Goal: Task Accomplishment & Management: Manage account settings

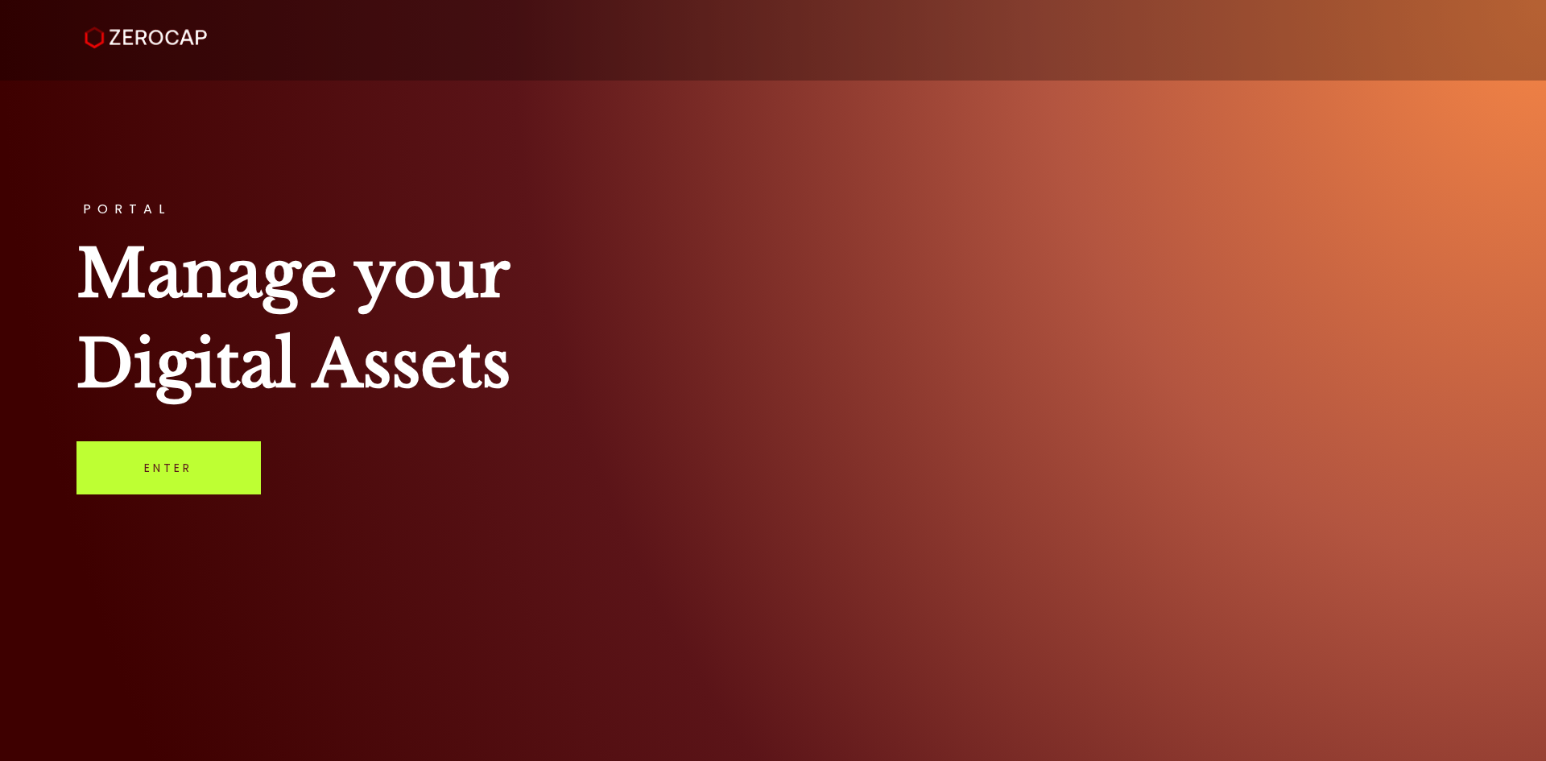
drag, startPoint x: 166, startPoint y: 468, endPoint x: 178, endPoint y: 468, distance: 12.1
click at [165, 468] on link "Enter" at bounding box center [169, 467] width 184 height 53
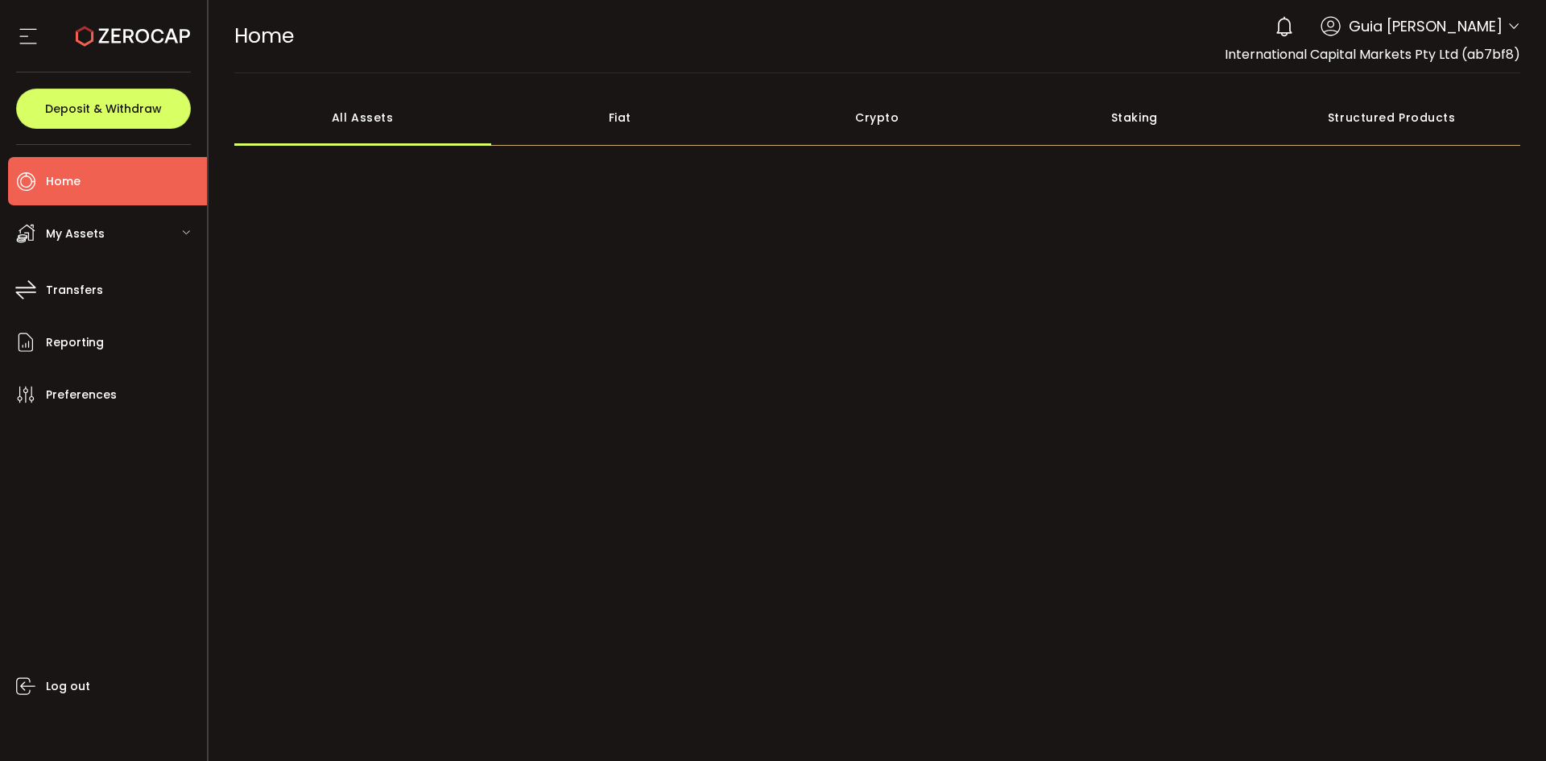
click at [1508, 29] on icon at bounding box center [1514, 26] width 13 height 13
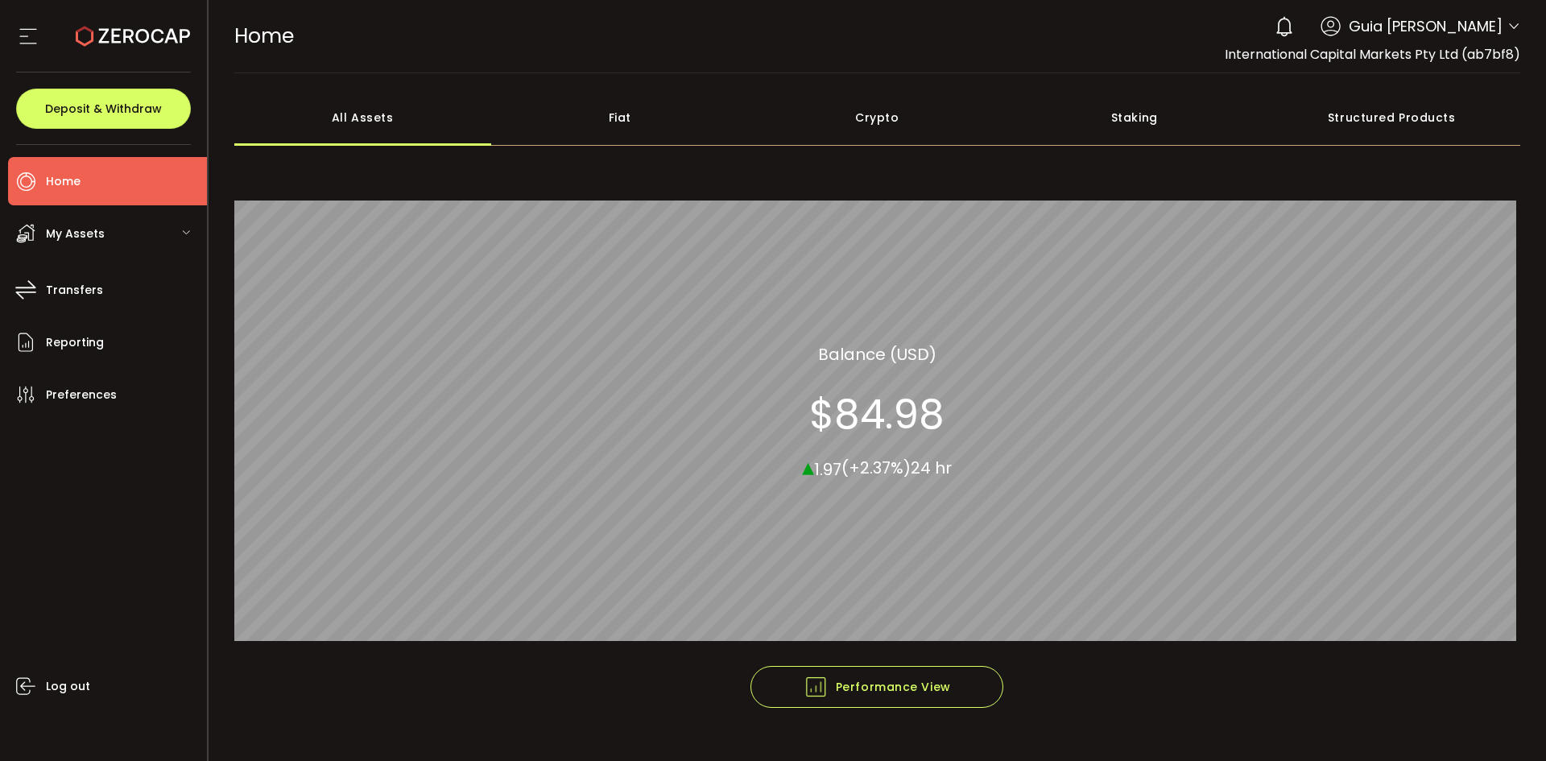
click at [1508, 30] on icon at bounding box center [1514, 26] width 13 height 13
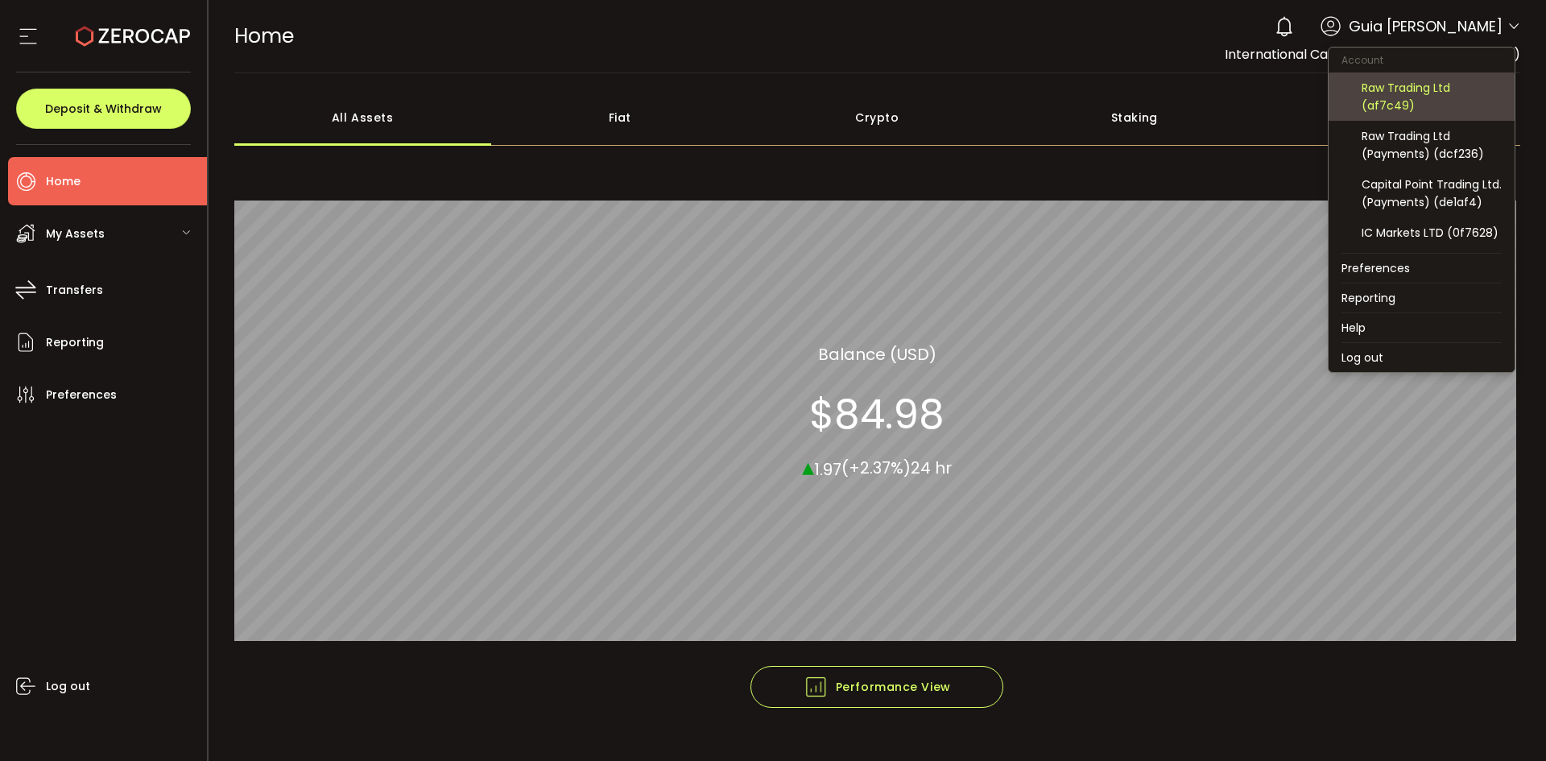
scroll to position [11, 0]
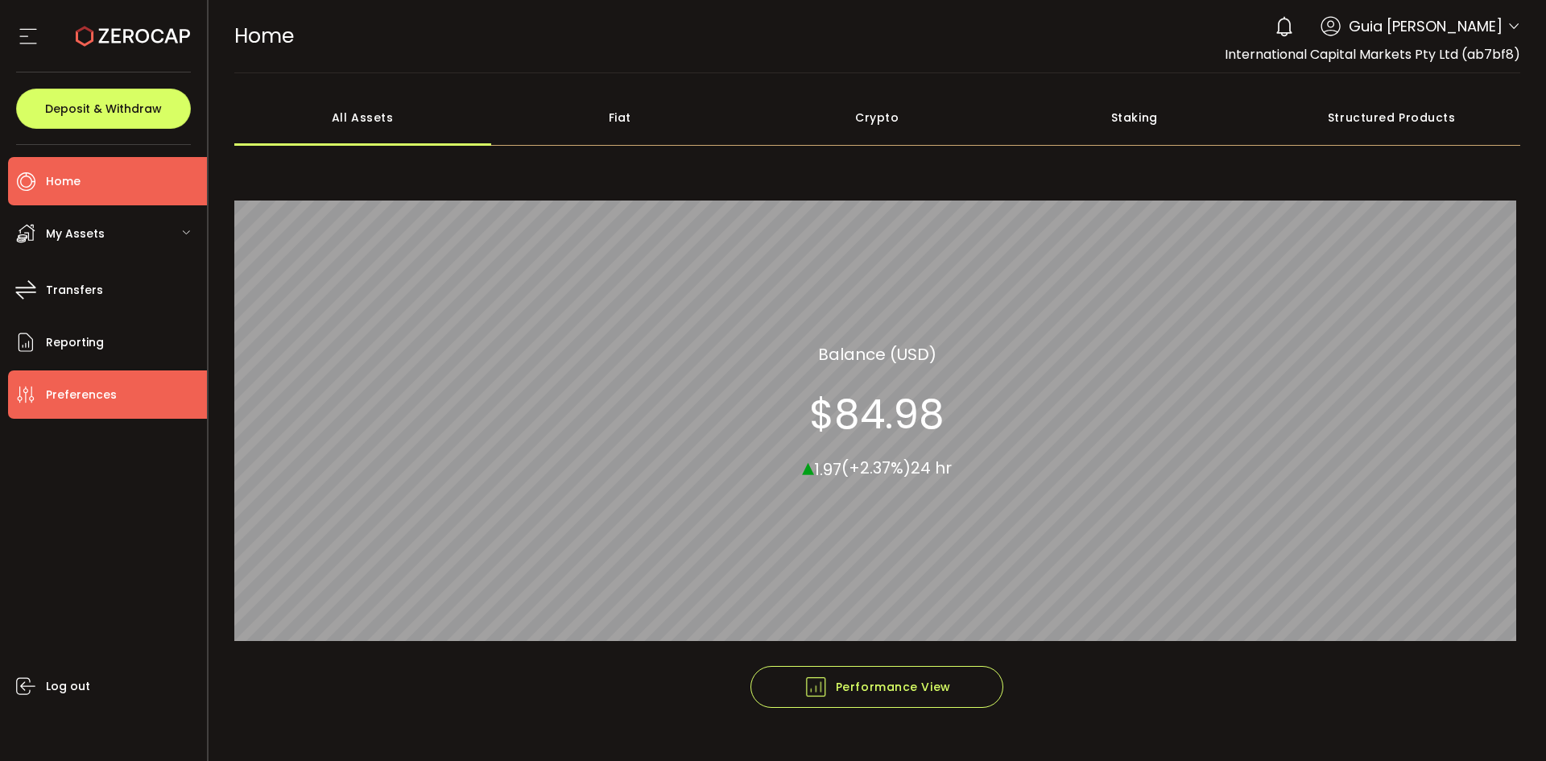
click at [81, 392] on span "Preferences" at bounding box center [81, 394] width 71 height 23
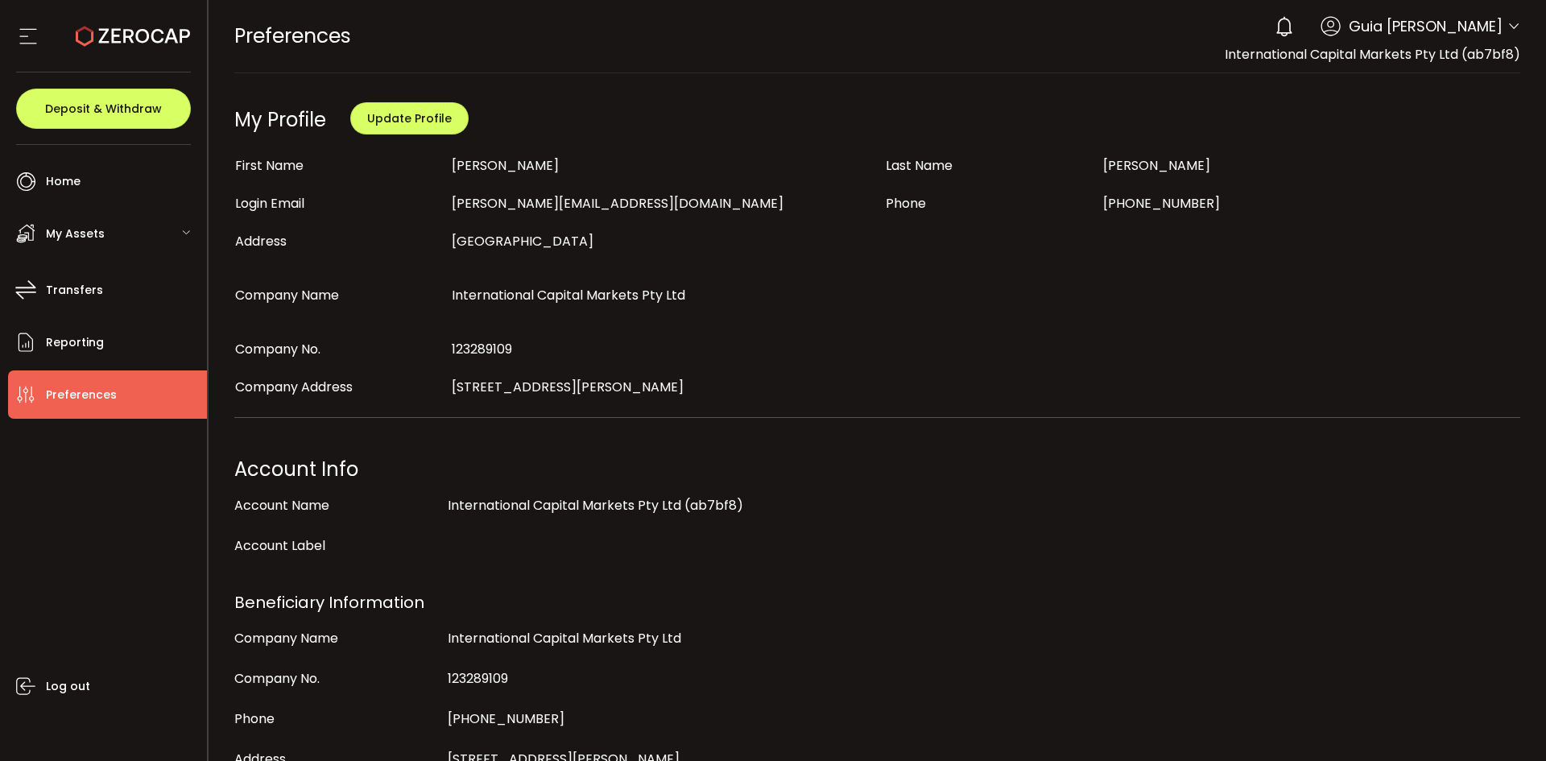
click at [1499, 34] on div "0 Guia Camille Valderama Account International Capital Markets Pty Ltd (ab7bf8)…" at bounding box center [1394, 26] width 254 height 35
click at [1502, 30] on div "0 Guia Camille Valderama Account International Capital Markets Pty Ltd (ab7bf8)…" at bounding box center [1394, 26] width 254 height 35
click at [1513, 19] on span at bounding box center [1514, 27] width 13 height 16
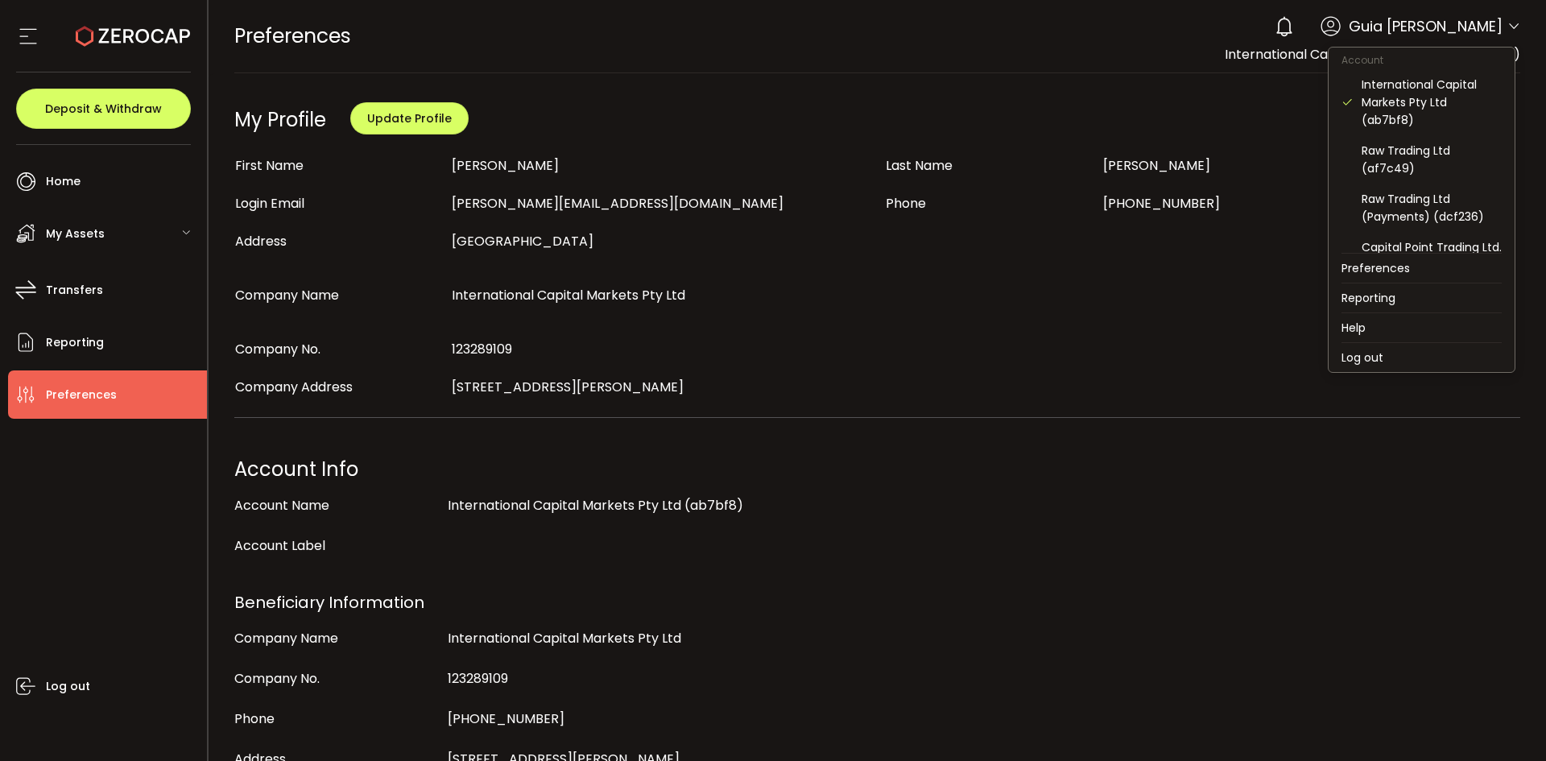
click at [1513, 21] on icon at bounding box center [1514, 26] width 13 height 13
click at [1460, 203] on div "Raw Trading Ltd (Payments) (dcf236)" at bounding box center [1432, 207] width 140 height 35
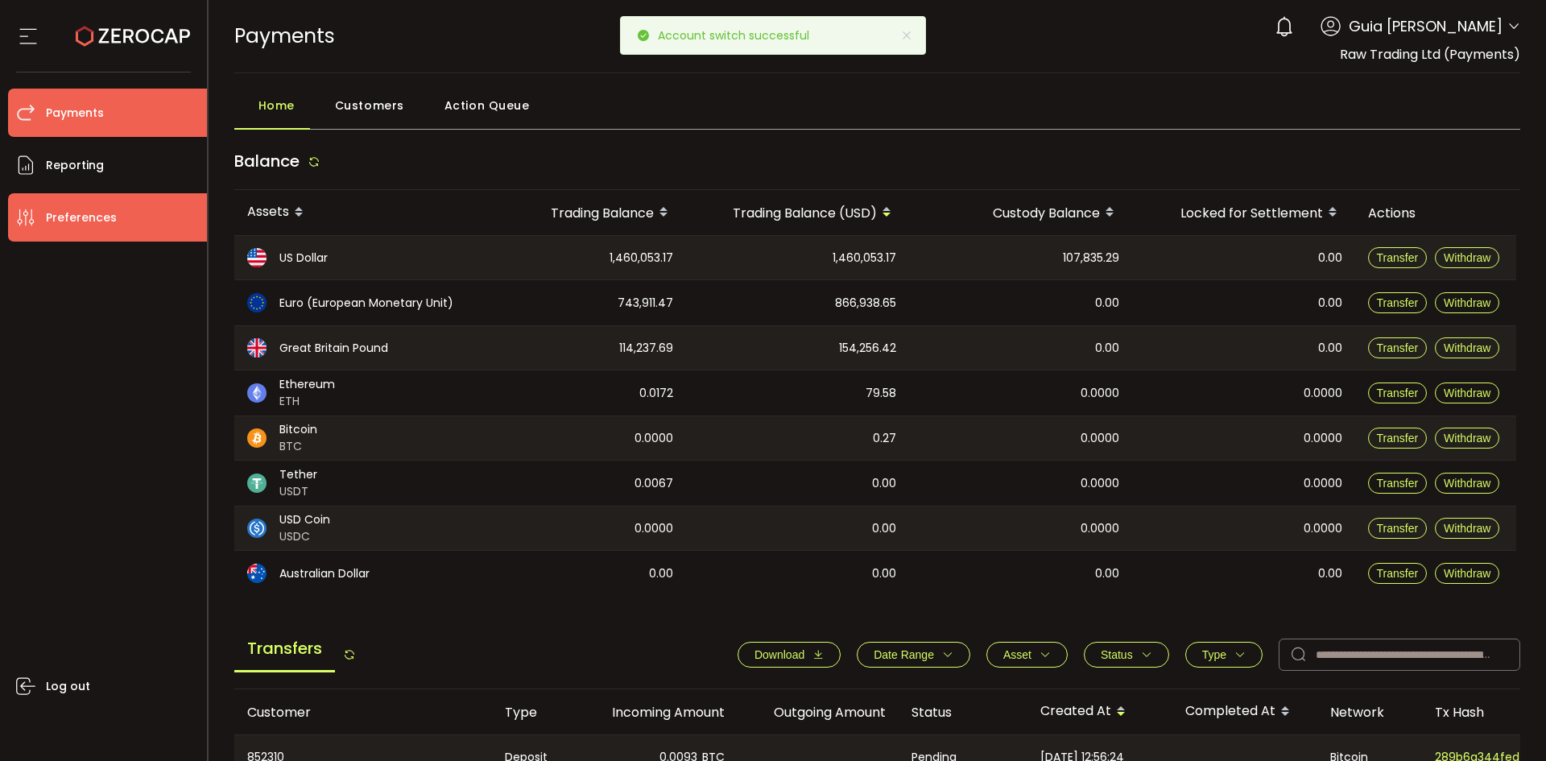
click at [76, 217] on span "Preferences" at bounding box center [81, 217] width 71 height 23
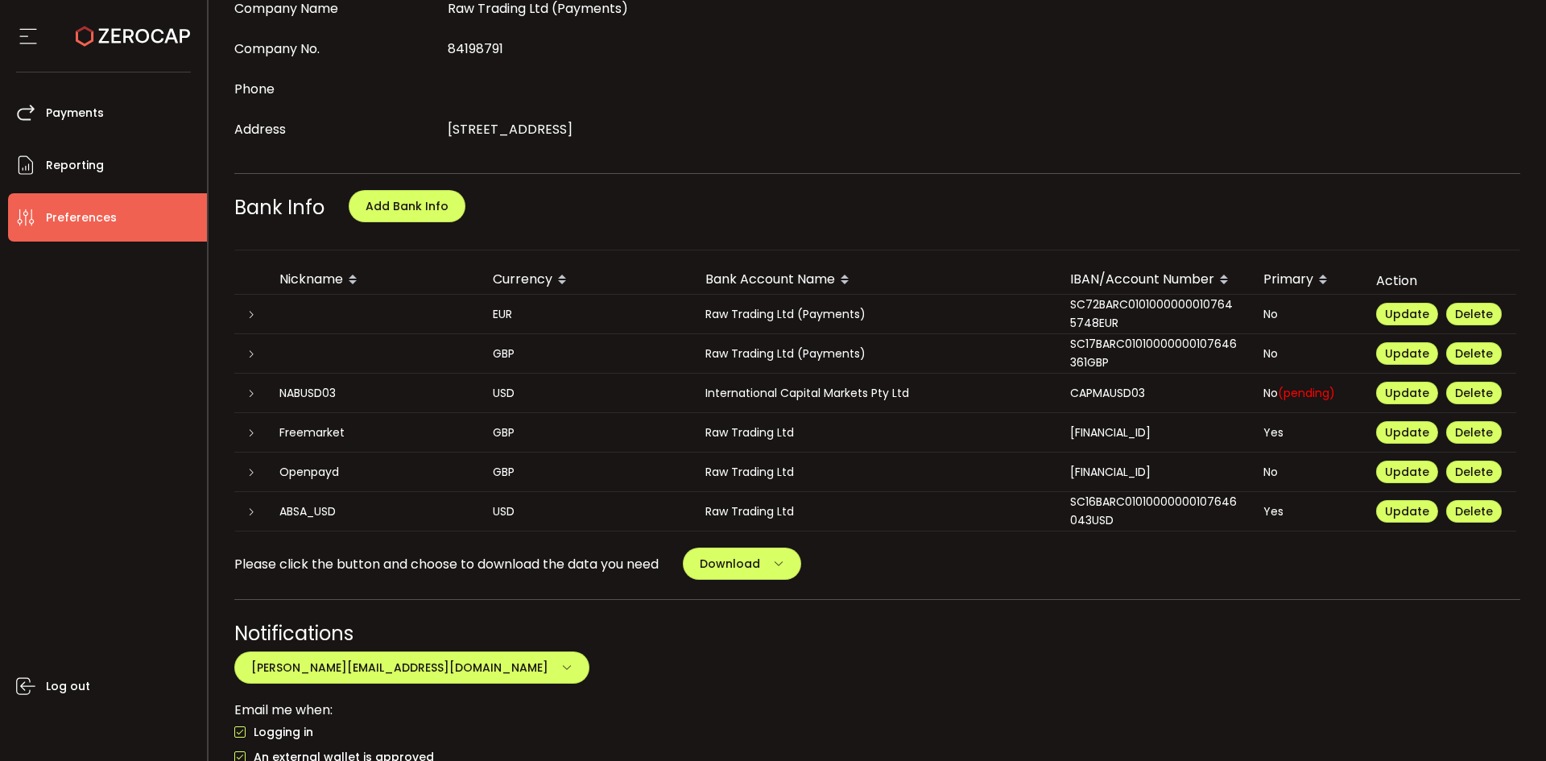
scroll to position [644, 0]
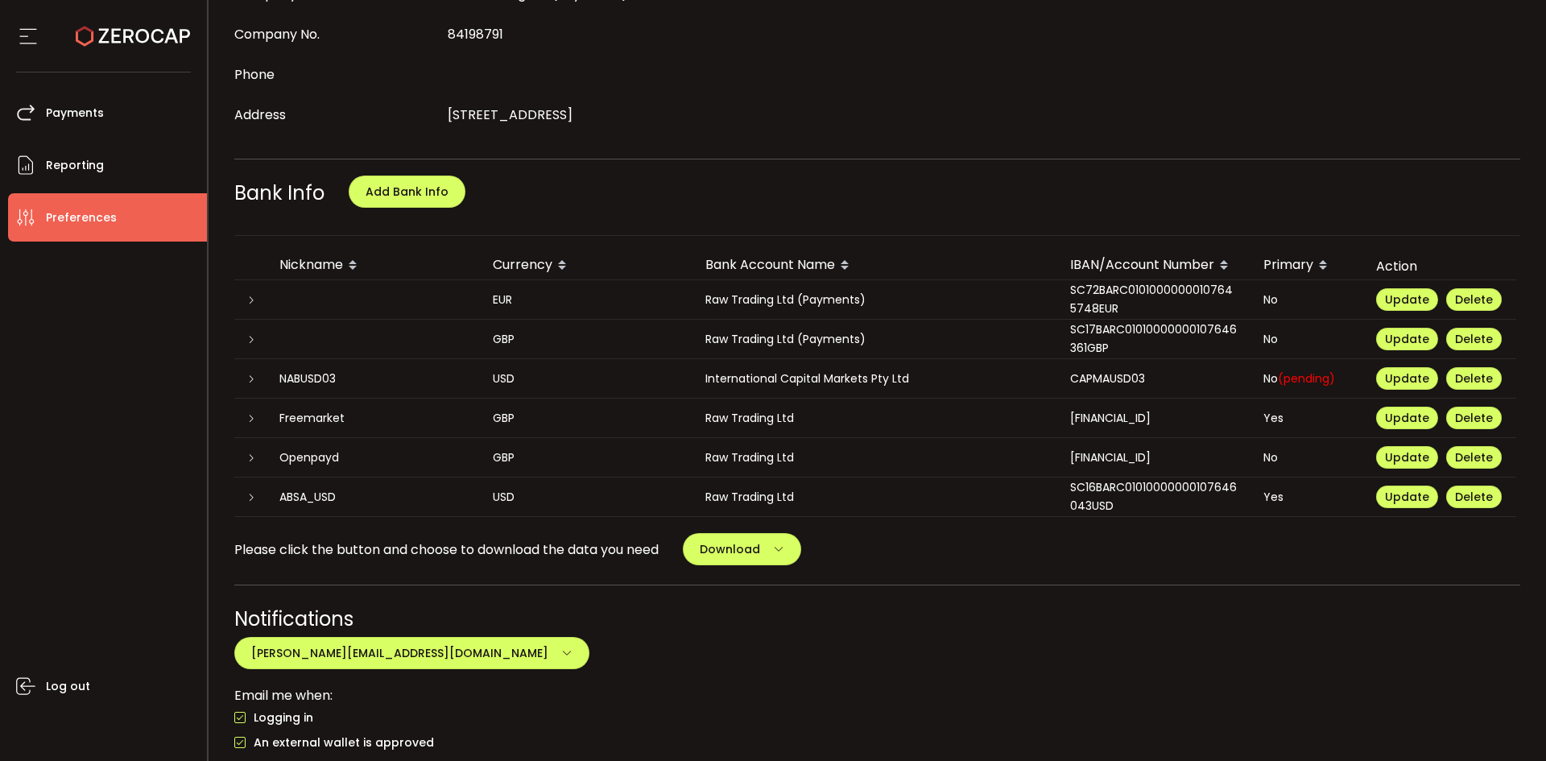
drag, startPoint x: 1113, startPoint y: 305, endPoint x: 1081, endPoint y: 316, distance: 33.9
click at [1061, 284] on div "SC72BARC01010000000107645748EUR" at bounding box center [1153, 299] width 193 height 37
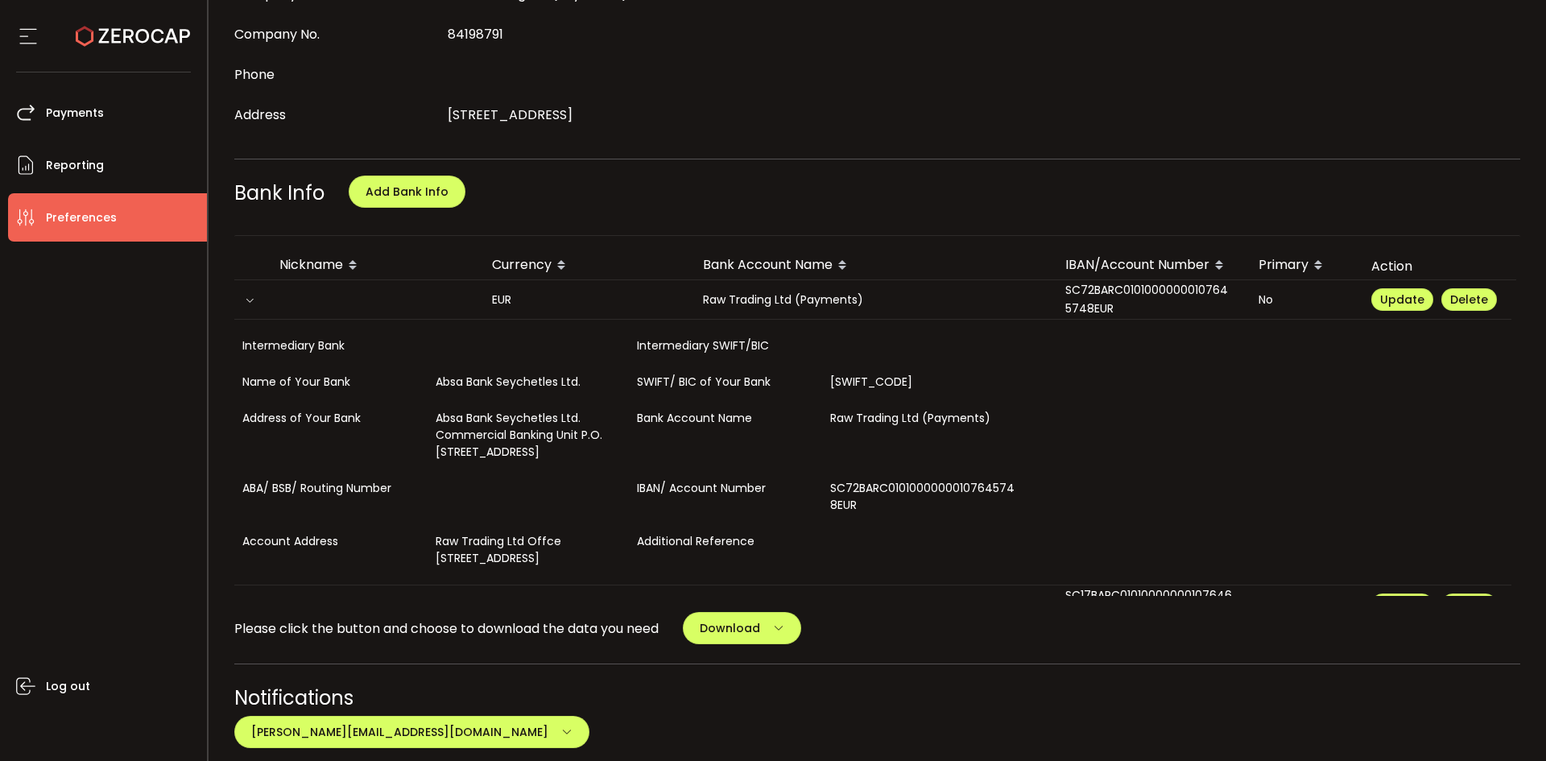
click at [250, 296] on icon at bounding box center [250, 301] width 10 height 10
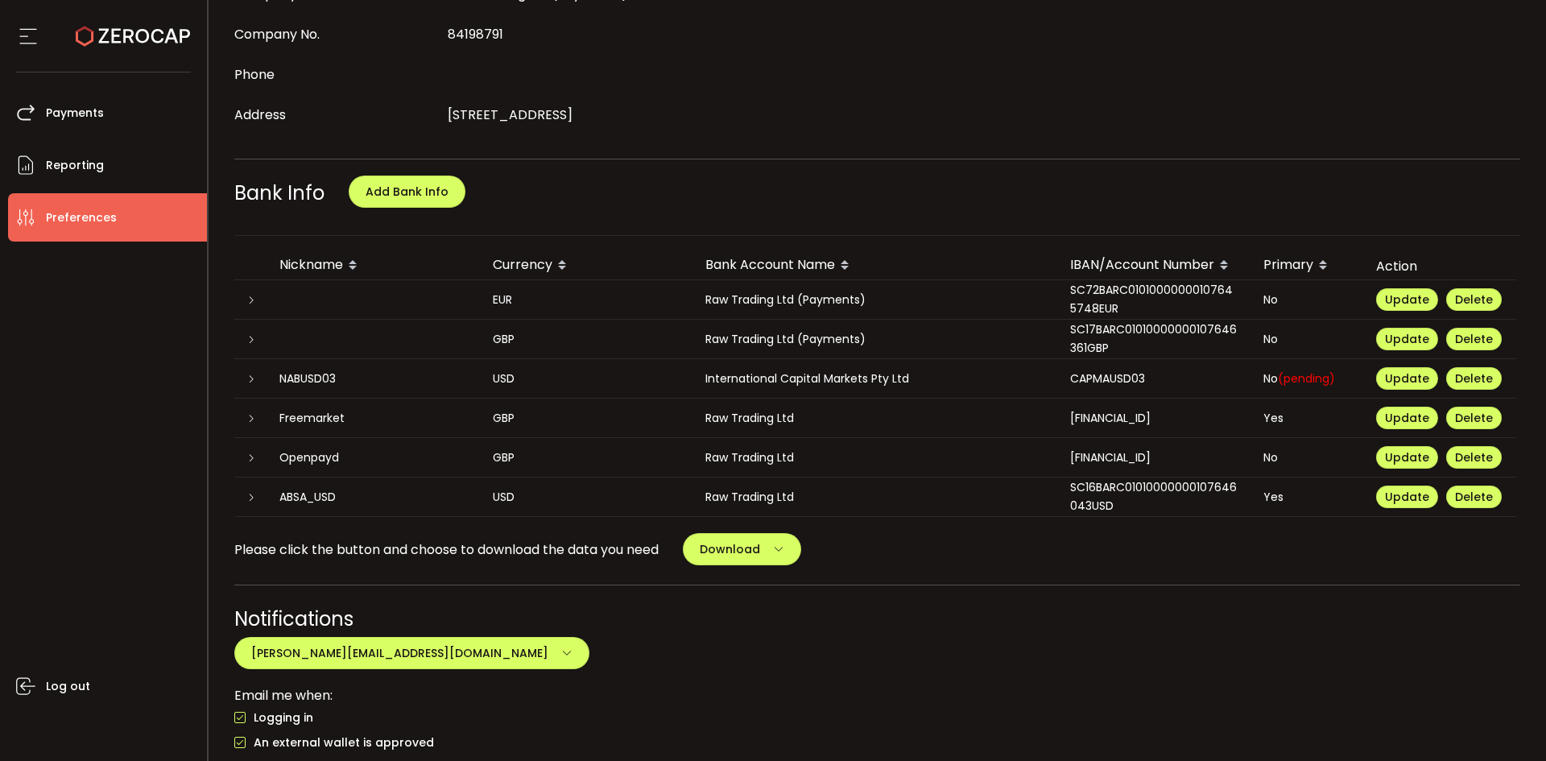
drag, startPoint x: 1117, startPoint y: 506, endPoint x: 1073, endPoint y: 486, distance: 47.9
click at [1073, 486] on div "SC16BARC01010000000107646043USD" at bounding box center [1153, 496] width 193 height 37
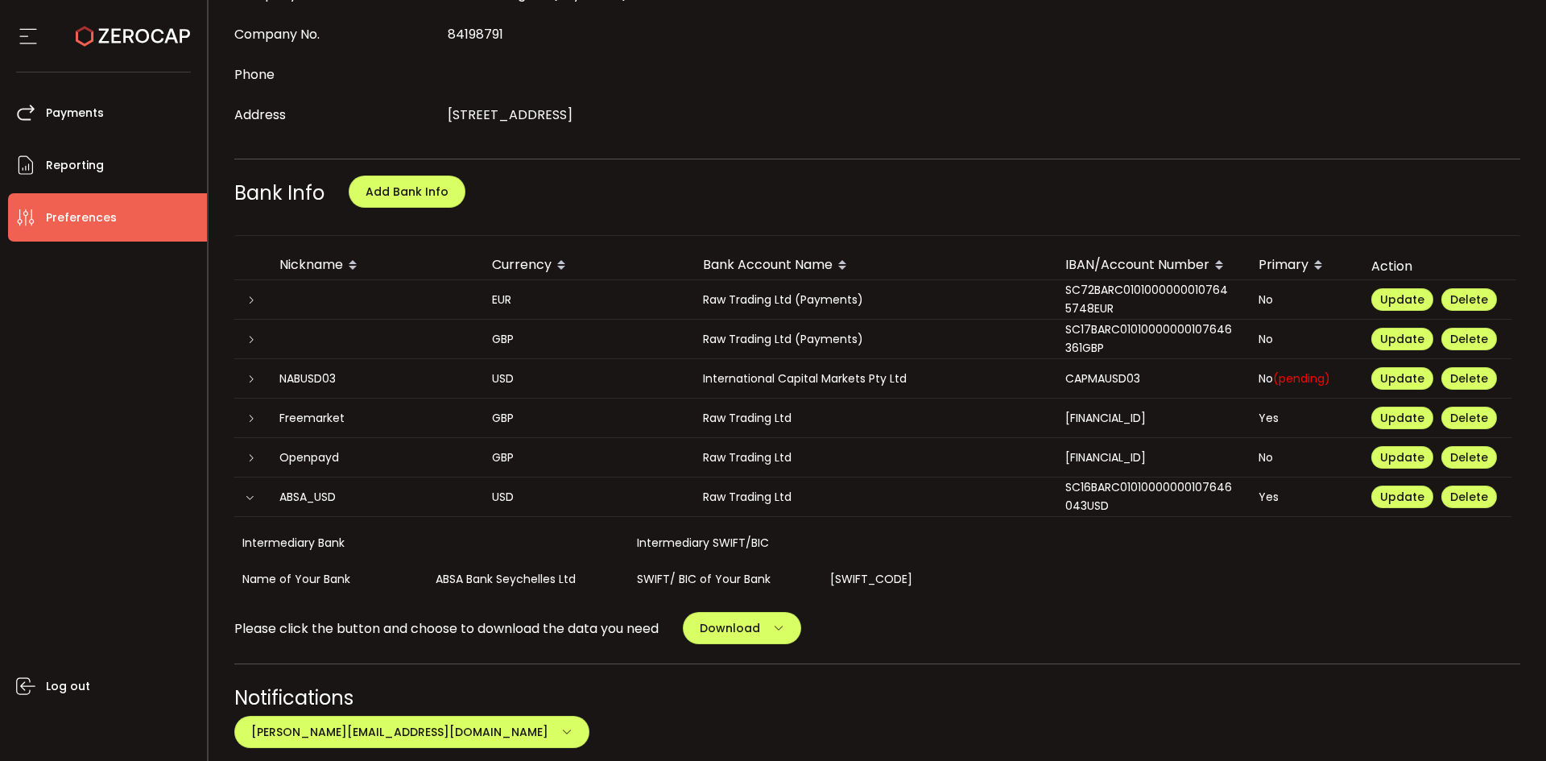
click at [1061, 489] on div "SC16BARC01010000000107646043USD" at bounding box center [1149, 496] width 193 height 37
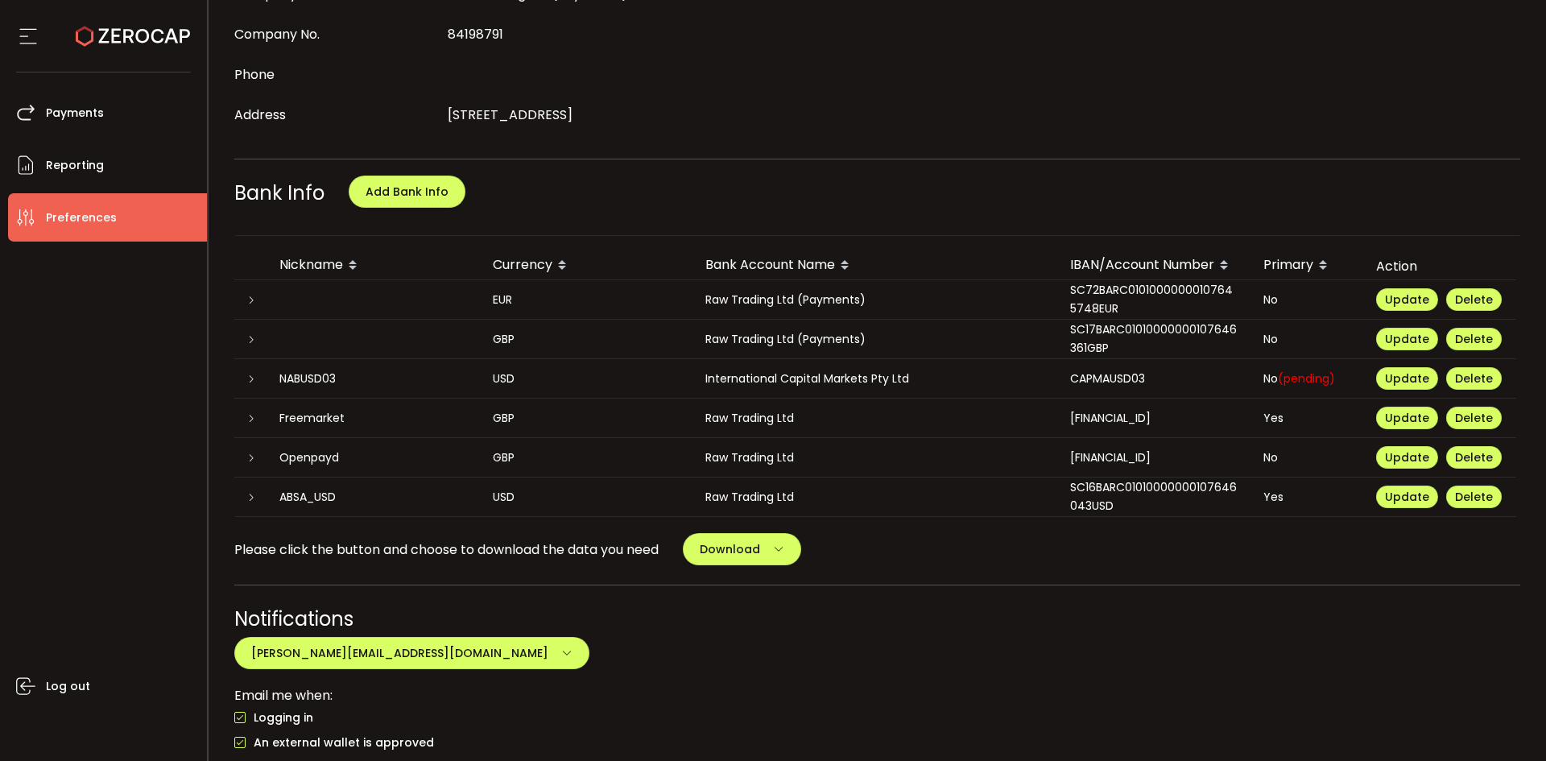
copy div "SC16BARC01010000000107646043USD"
drag, startPoint x: 1112, startPoint y: 305, endPoint x: 1069, endPoint y: 291, distance: 45.8
click at [1069, 291] on div "SC72BARC01010000000107645748EUR" at bounding box center [1153, 299] width 193 height 37
copy div "SC72BARC01010000000107645748EUR"
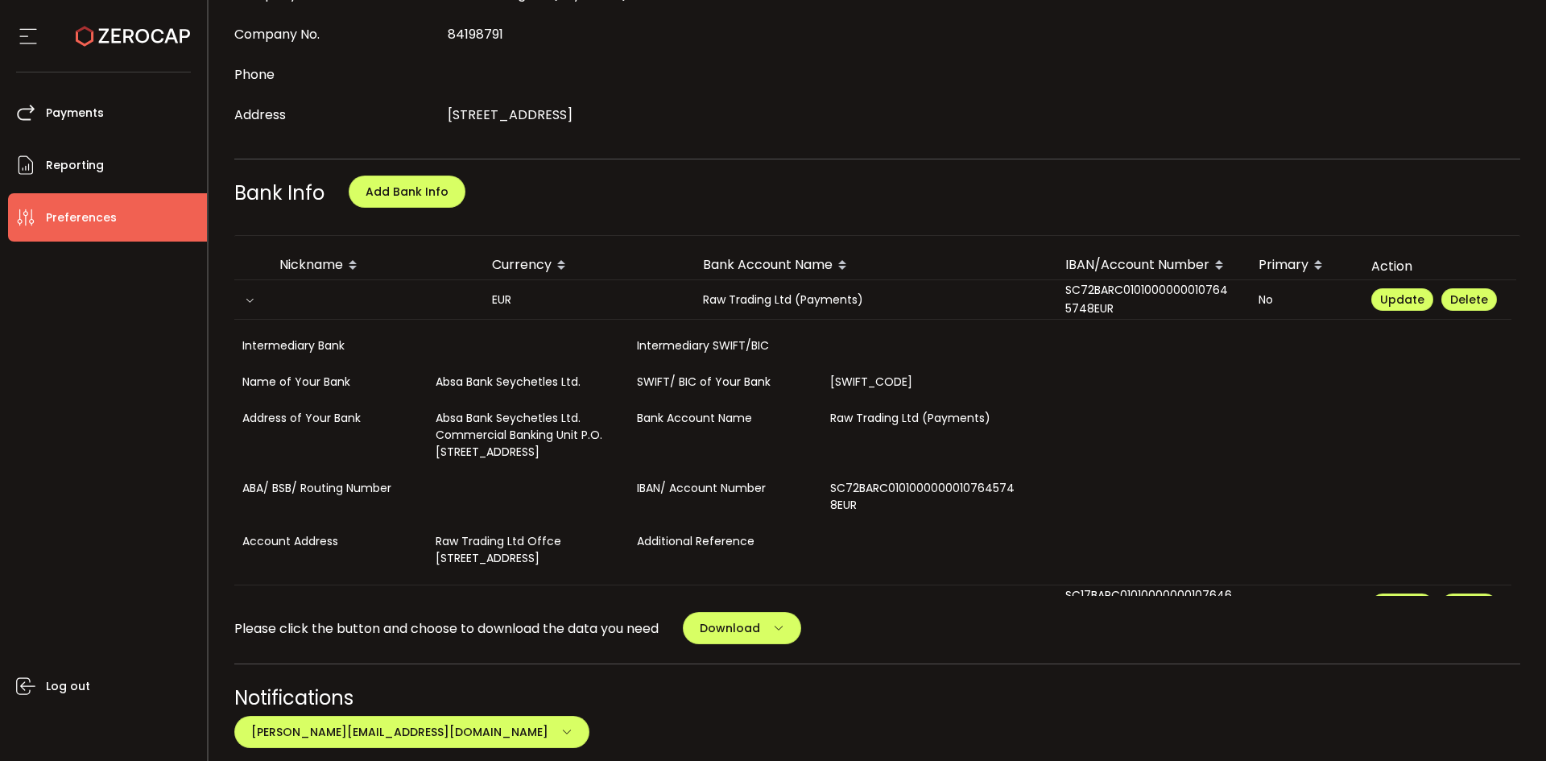
click at [252, 307] on div at bounding box center [250, 300] width 32 height 16
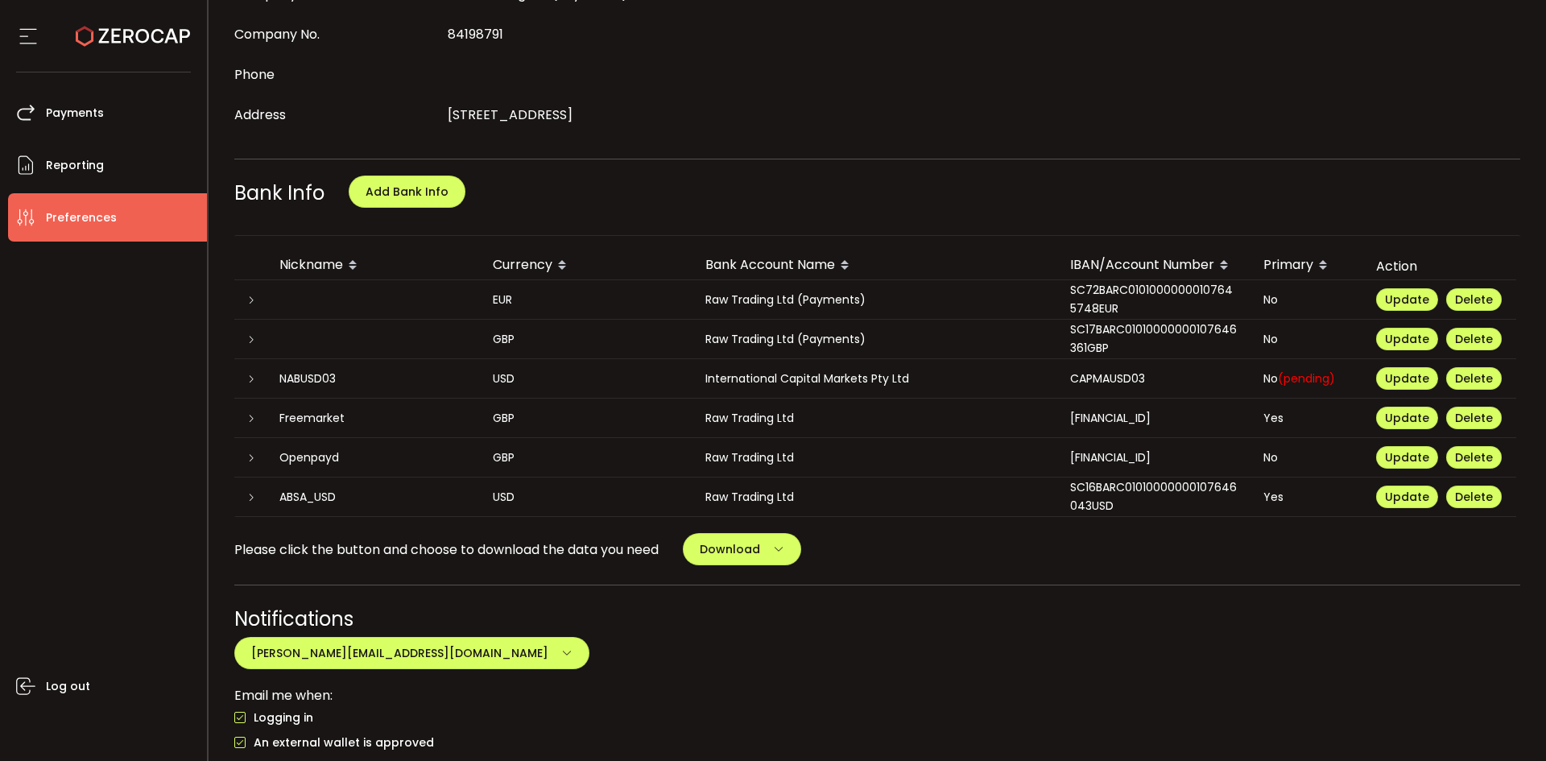
drag, startPoint x: 1124, startPoint y: 346, endPoint x: 1070, endPoint y: 323, distance: 58.8
click at [1070, 323] on div "SC17BARC01010000000107646361GBP" at bounding box center [1153, 339] width 193 height 37
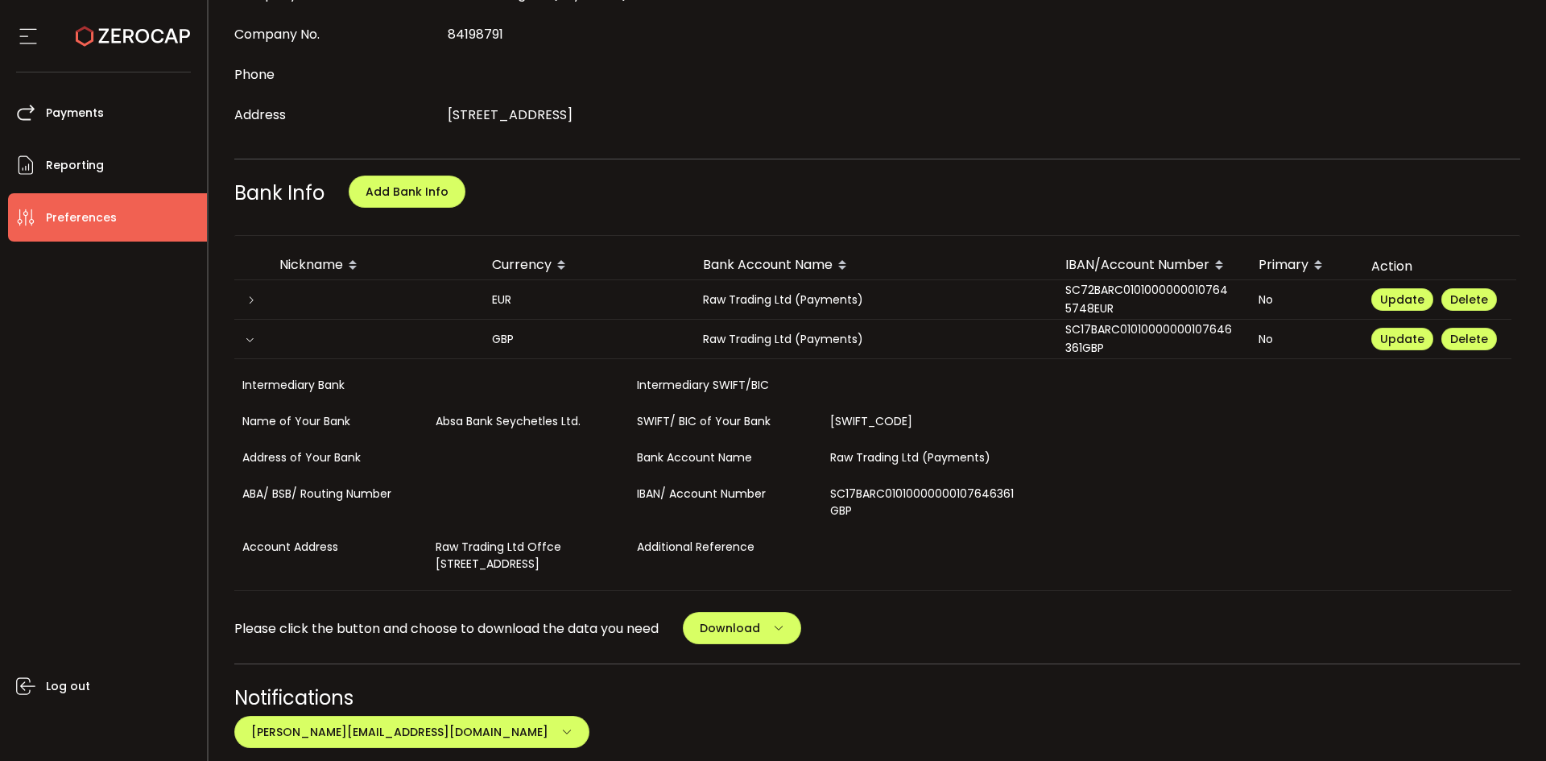
copy div "SC17BARC01010000000107646361GBP"
click at [250, 331] on div at bounding box center [250, 339] width 32 height 16
